Goal: Task Accomplishment & Management: Use online tool/utility

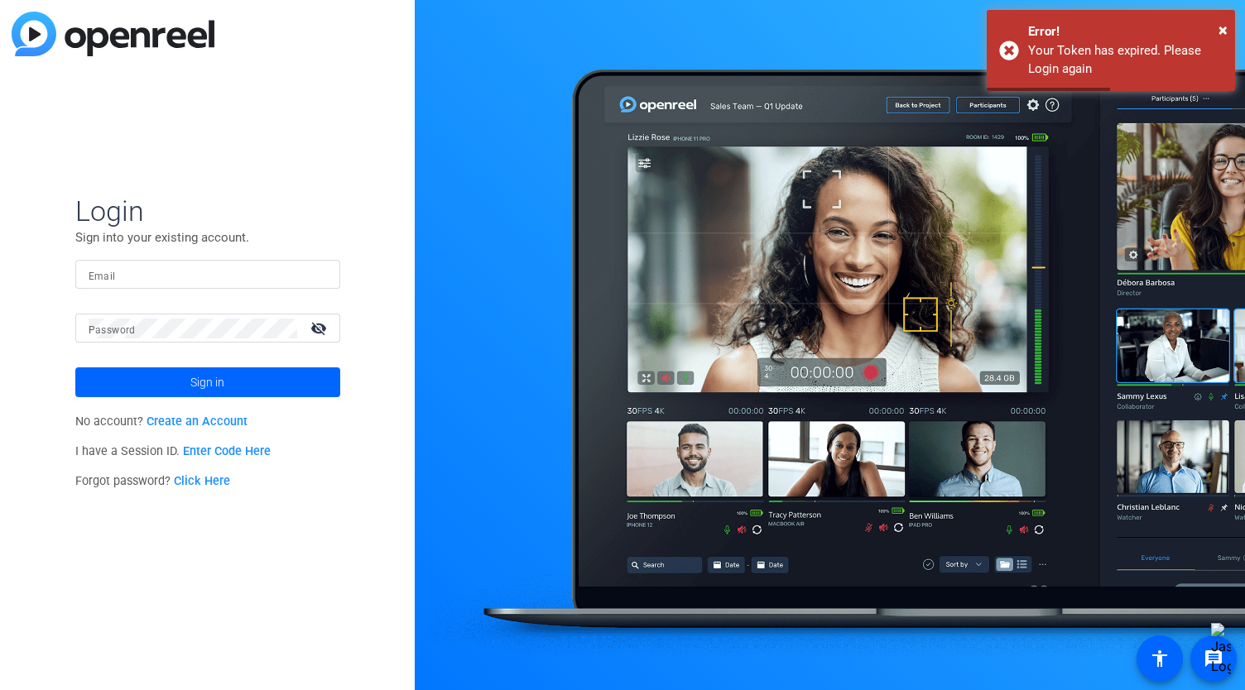
click at [194, 267] on input "Email" at bounding box center [208, 275] width 238 height 20
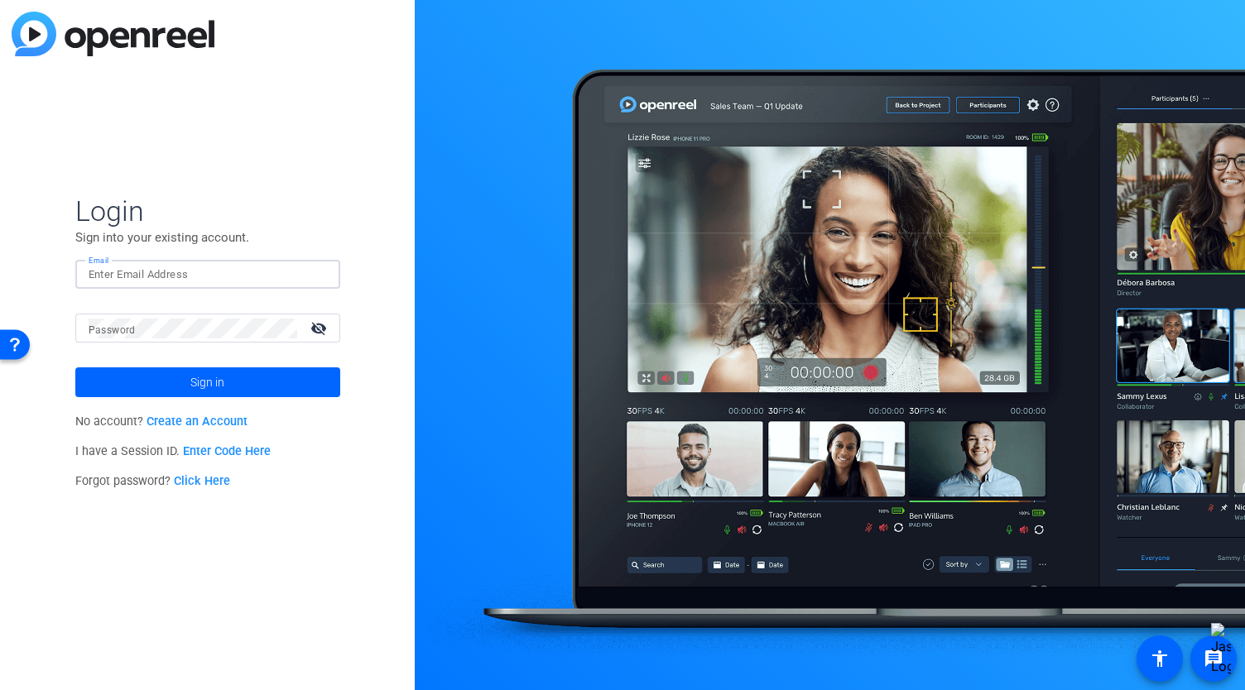
type input "[EMAIL_ADDRESS][DOMAIN_NAME]"
click at [265, 375] on span at bounding box center [207, 382] width 265 height 40
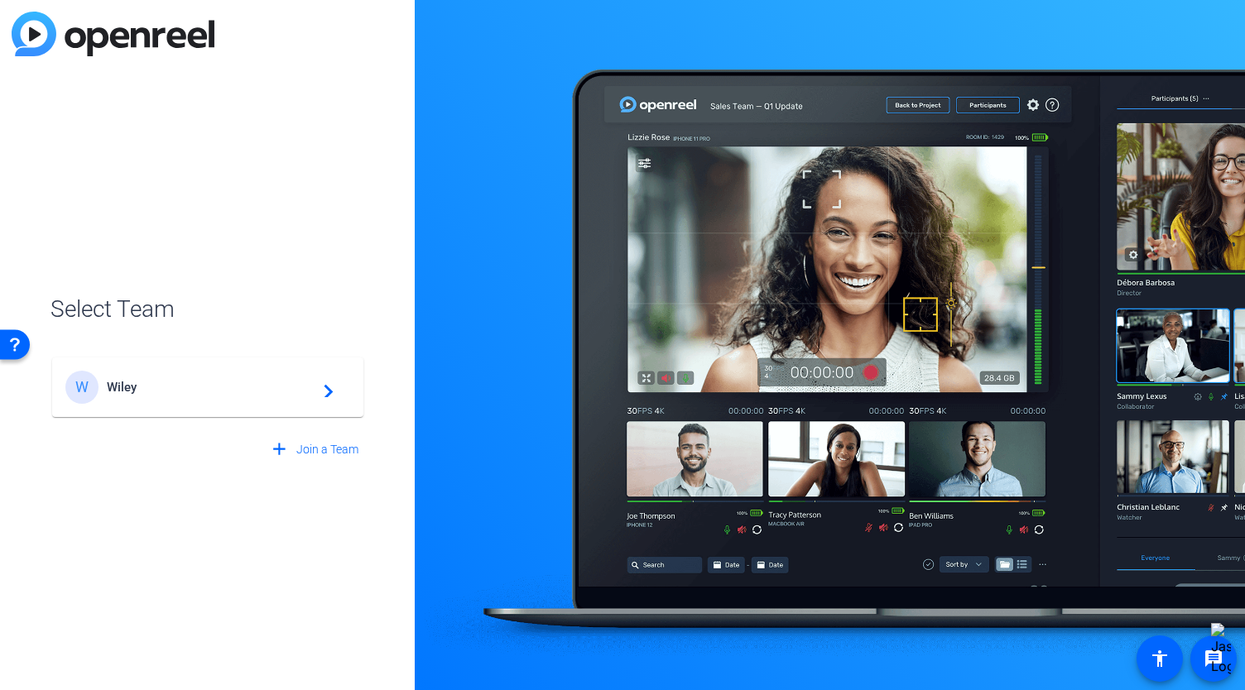
click at [265, 376] on div "W Wiley navigate_next" at bounding box center [207, 387] width 285 height 33
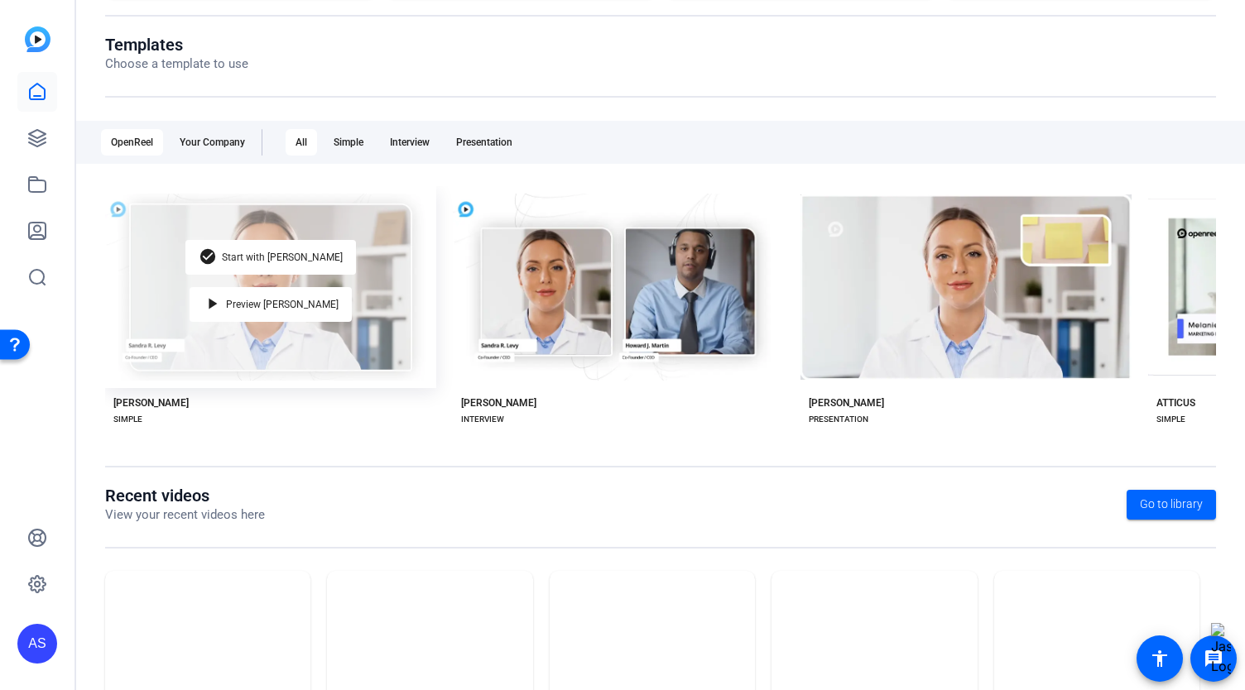
scroll to position [249, 0]
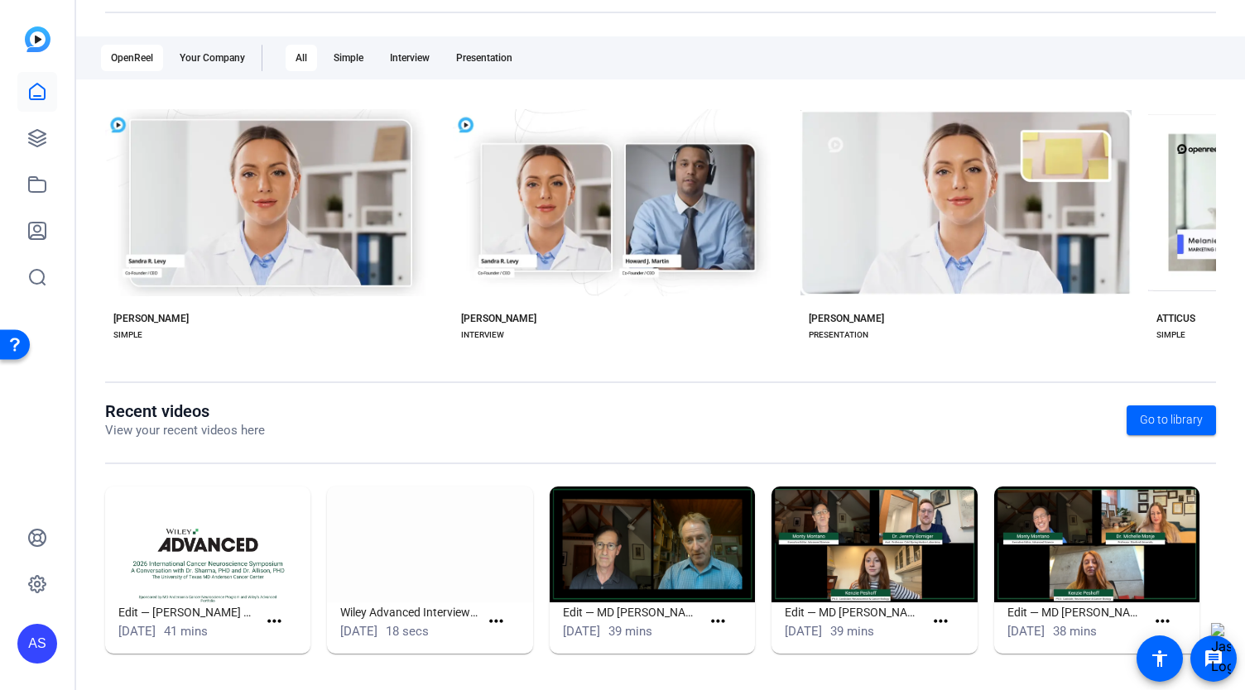
click at [197, 514] on img at bounding box center [207, 545] width 205 height 116
click at [281, 625] on mat-icon "more_horiz" at bounding box center [274, 622] width 21 height 21
click at [286, 648] on span "View" at bounding box center [309, 645] width 66 height 20
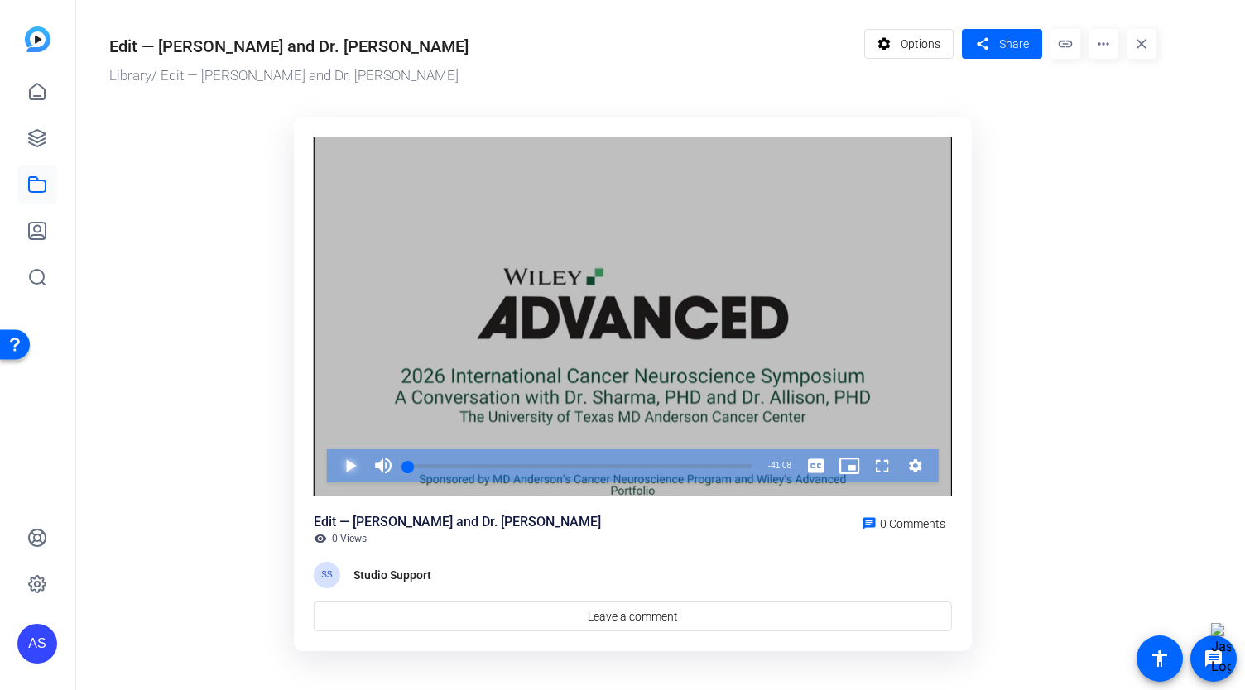
click at [334, 461] on span "Video Player" at bounding box center [334, 465] width 0 height 33
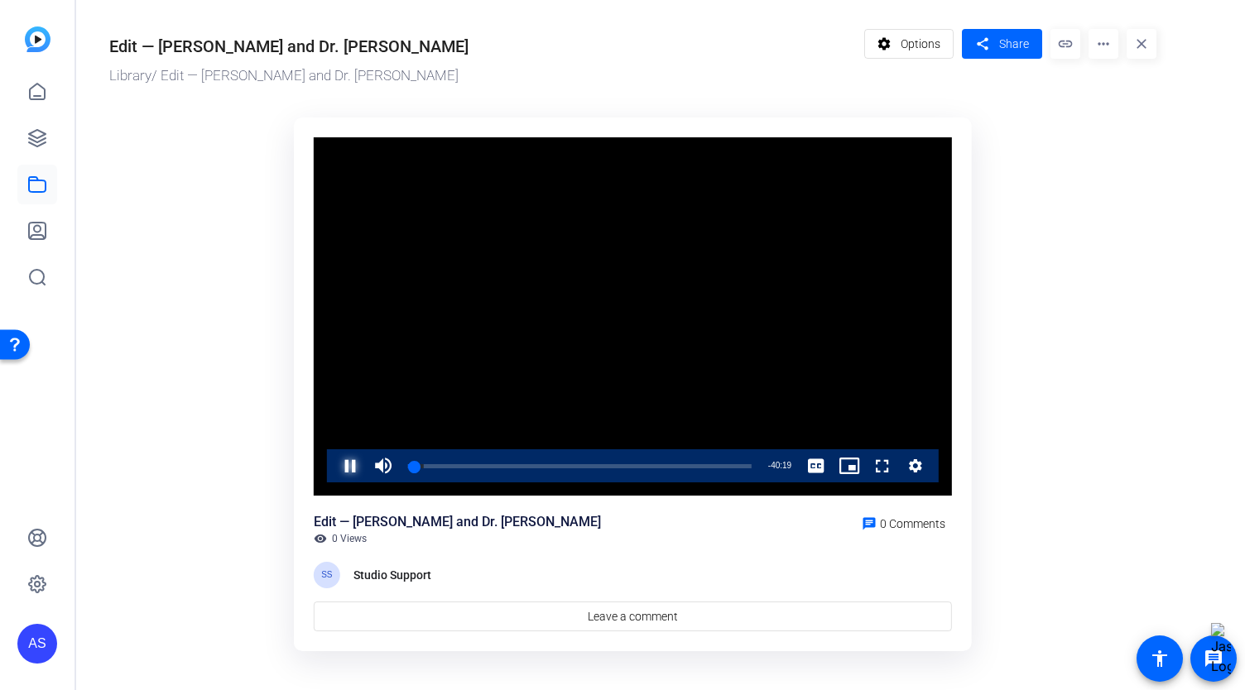
click at [334, 463] on span "Video Player" at bounding box center [334, 465] width 0 height 33
click at [334, 469] on span "Video Player" at bounding box center [334, 465] width 0 height 33
click at [334, 468] on span "Video Player" at bounding box center [334, 465] width 0 height 33
click at [271, 299] on ktd-grid "Video Player is loading. Play Video Play Mute Current Time 0:51 / Duration 41:0…" at bounding box center [632, 385] width 1047 height 555
